Goal: Go to known website: Access a specific website the user already knows

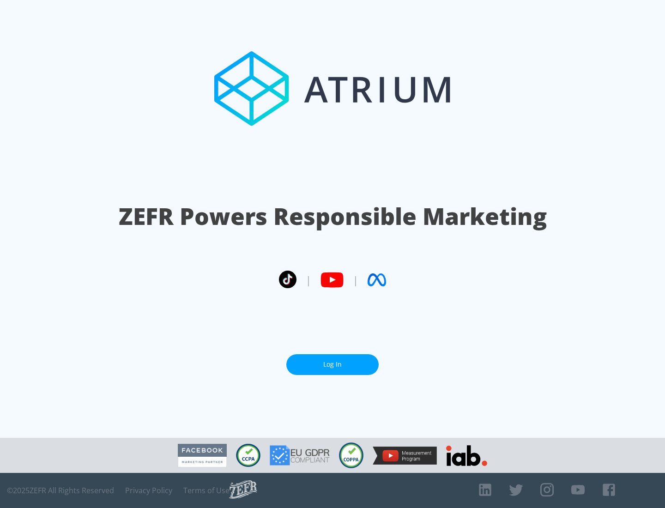
click at [332, 364] on link "Log In" at bounding box center [332, 364] width 92 height 21
